Goal: Transaction & Acquisition: Purchase product/service

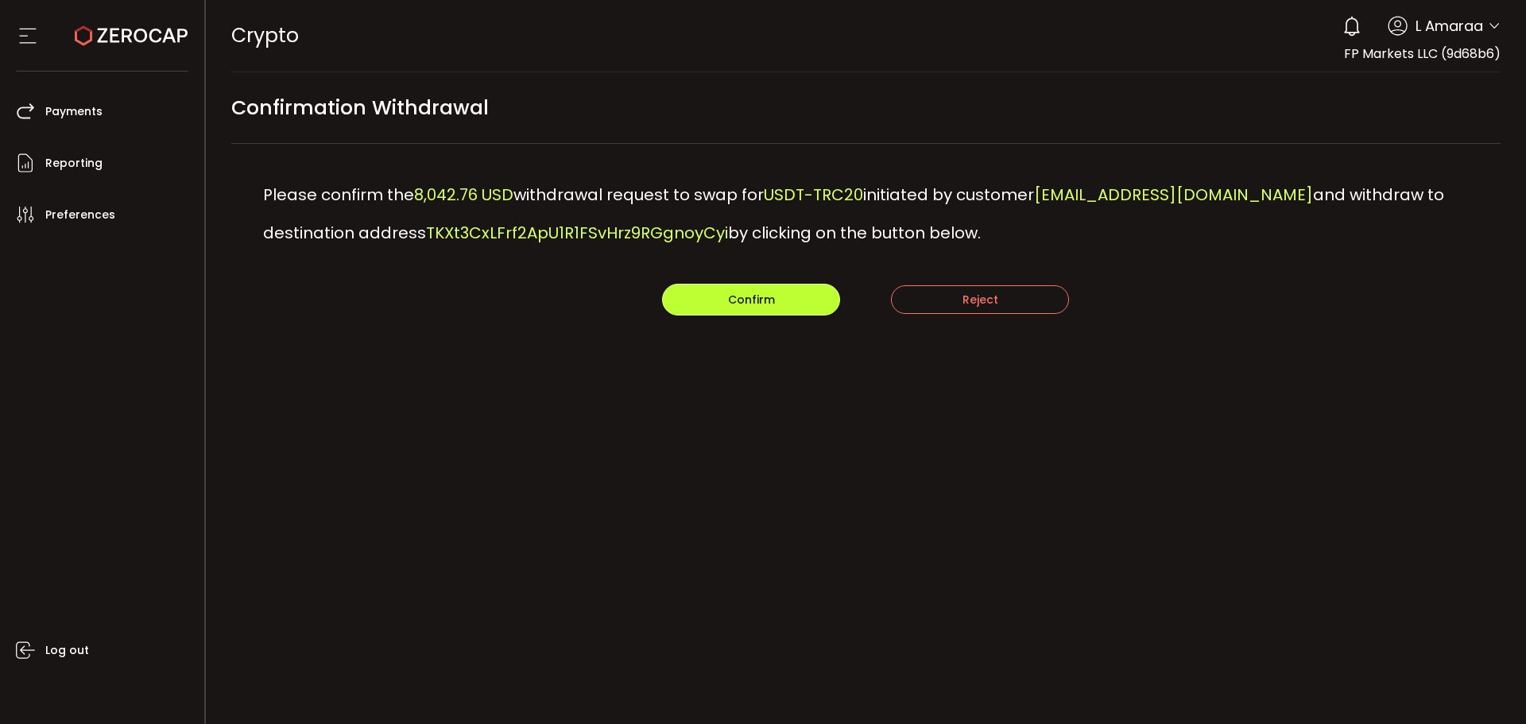
click at [712, 298] on button "Confirm" at bounding box center [751, 300] width 178 height 32
click at [729, 300] on span "Confirm" at bounding box center [751, 300] width 47 height 16
